Goal: Find specific page/section: Find specific page/section

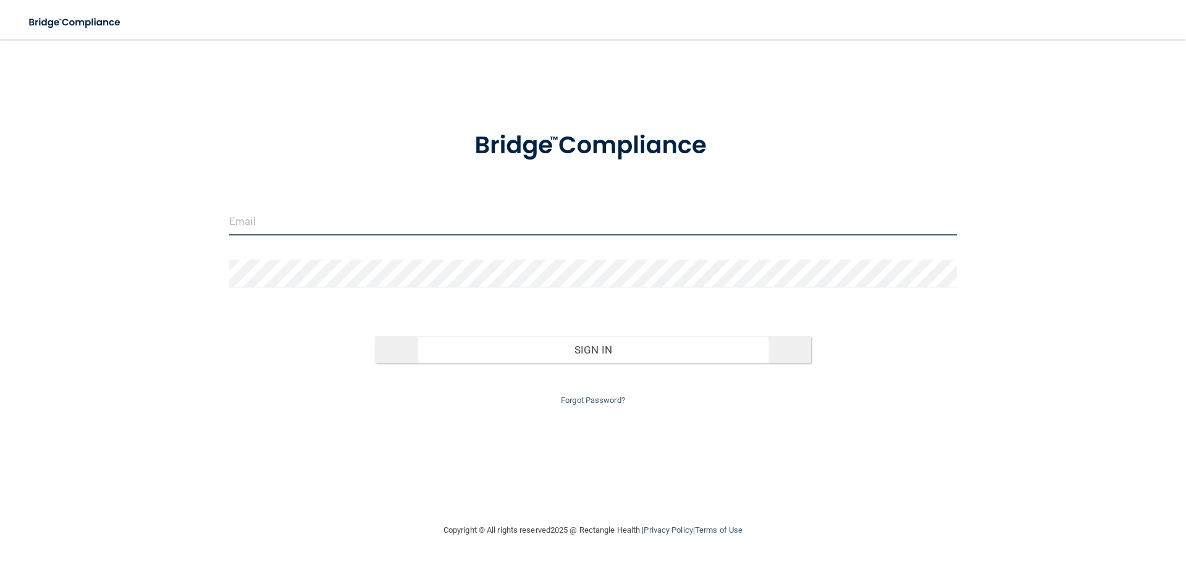
type input "[EMAIL_ADDRESS][DOMAIN_NAME]"
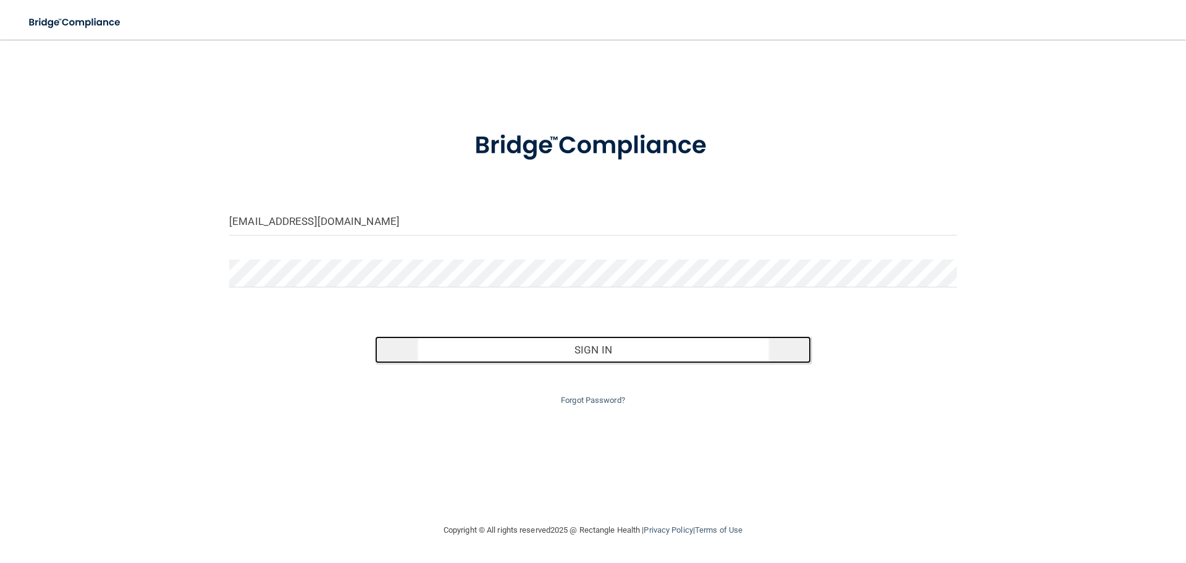
click at [597, 353] on button "Sign In" at bounding box center [593, 349] width 437 height 27
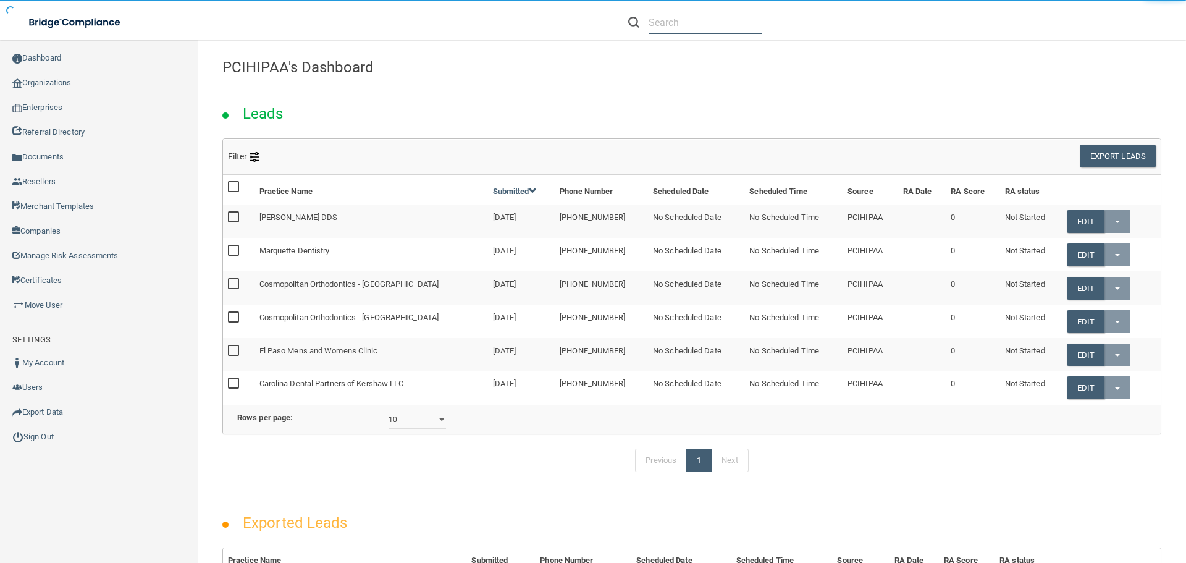
click at [654, 18] on input "text" at bounding box center [705, 22] width 113 height 23
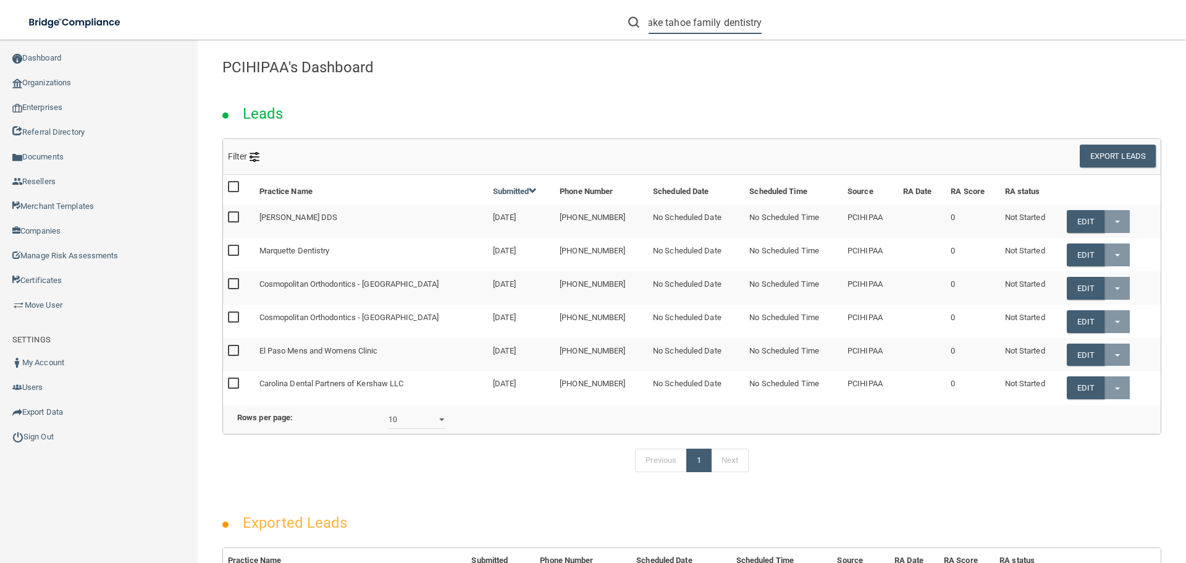
scroll to position [0, 9]
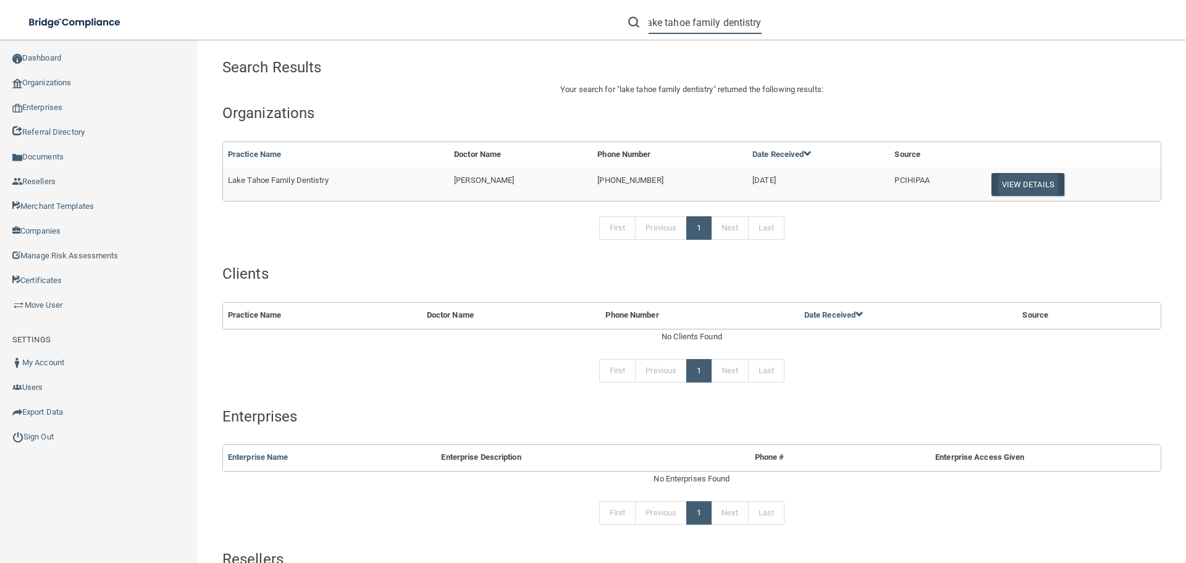
type input "lake tahoe family dentistry"
drag, startPoint x: 1012, startPoint y: 181, endPoint x: 955, endPoint y: 185, distance: 56.4
click at [1012, 181] on button "View Details" at bounding box center [1028, 184] width 73 height 23
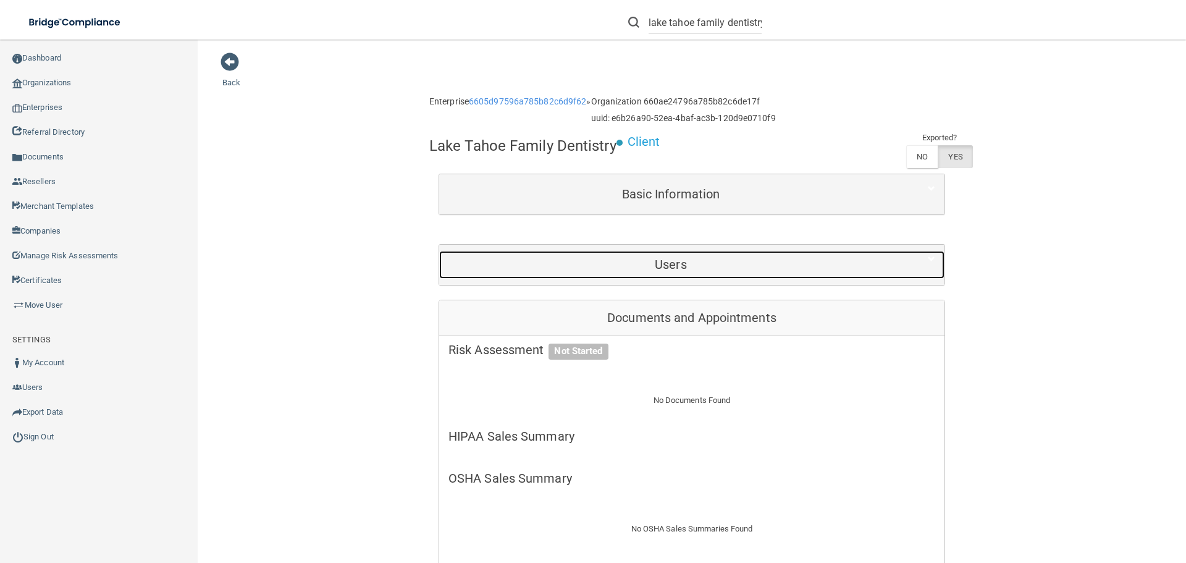
click at [664, 261] on h5 "Users" at bounding box center [671, 265] width 445 height 14
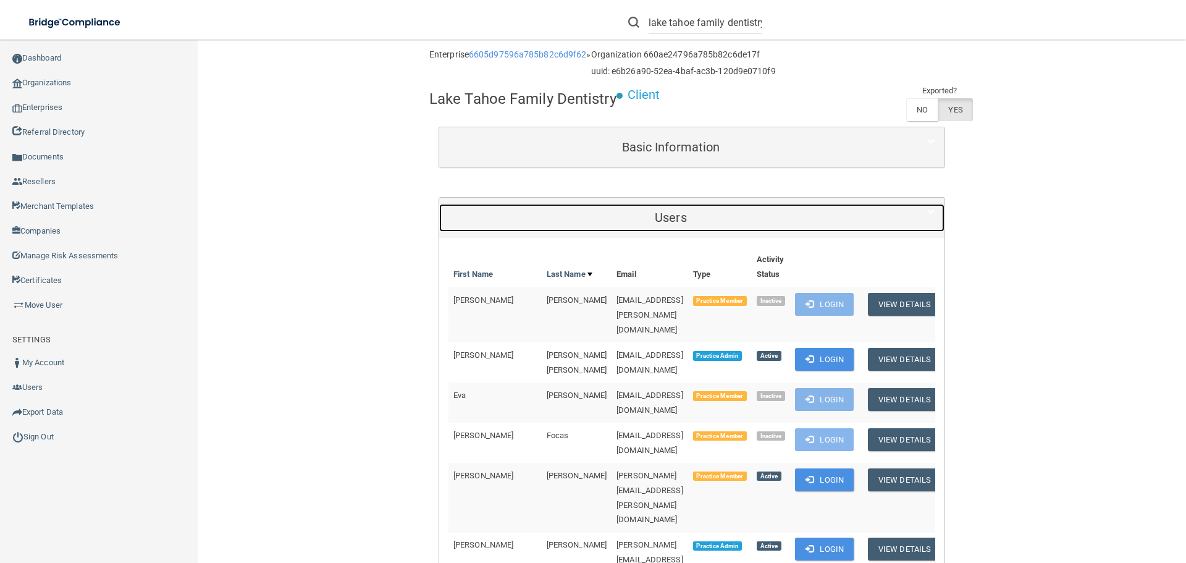
scroll to position [185, 0]
